Goal: Find specific page/section: Find specific page/section

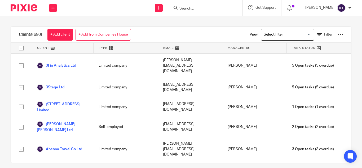
click at [197, 8] on input "Search" at bounding box center [203, 8] width 48 height 5
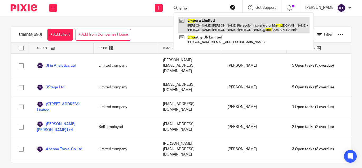
type input "emp"
click at [201, 22] on link at bounding box center [244, 25] width 132 height 16
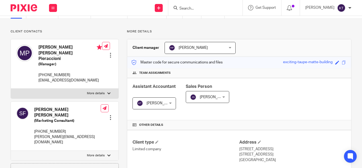
scroll to position [27, 0]
click at [342, 62] on span at bounding box center [344, 62] width 4 height 4
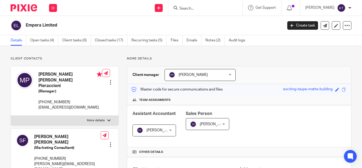
click at [110, 56] on p "Client contacts" at bounding box center [65, 58] width 108 height 4
click at [91, 58] on p "Client contacts" at bounding box center [65, 58] width 108 height 4
click at [188, 9] on input "Search" at bounding box center [203, 8] width 48 height 5
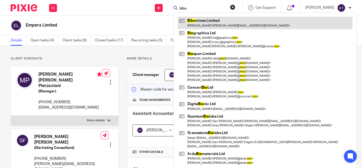
type input "bibo"
click at [212, 25] on link at bounding box center [265, 23] width 175 height 12
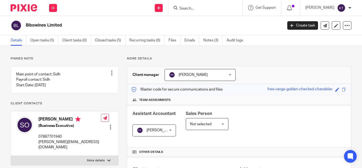
scroll to position [79, 0]
